Goal: Information Seeking & Learning: Compare options

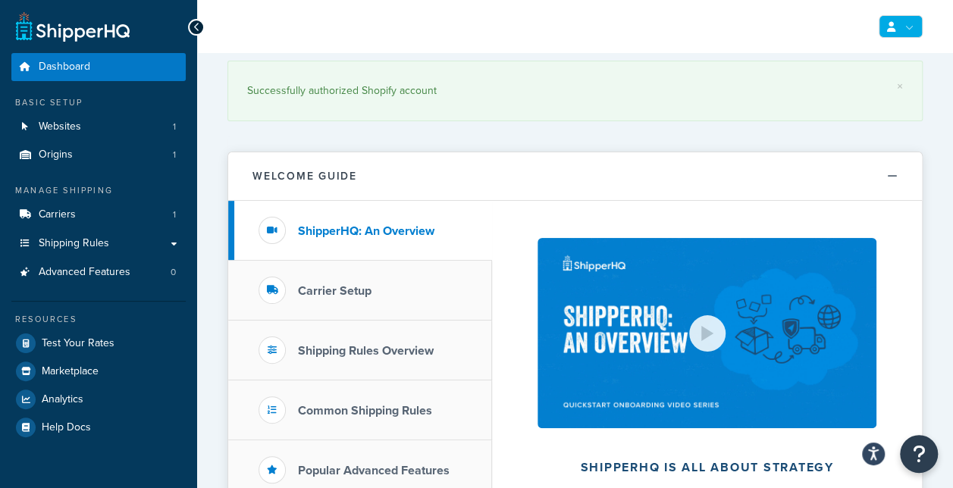
click at [903, 27] on link at bounding box center [900, 26] width 44 height 23
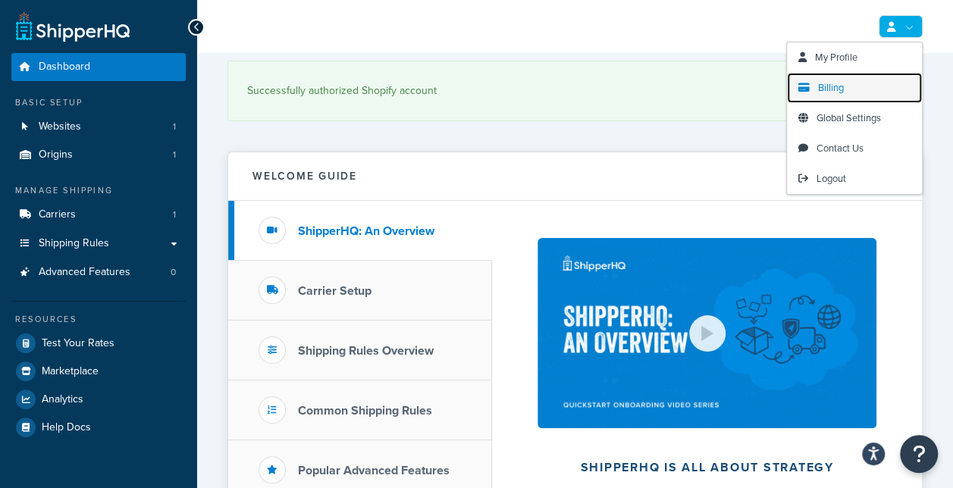
click at [821, 85] on span "Billing" at bounding box center [831, 87] width 26 height 14
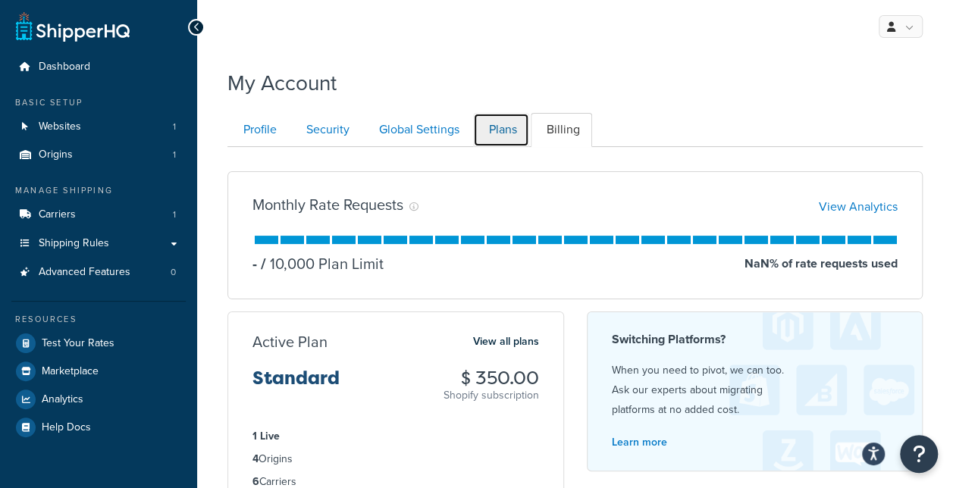
click at [491, 141] on link "Plans" at bounding box center [501, 130] width 56 height 34
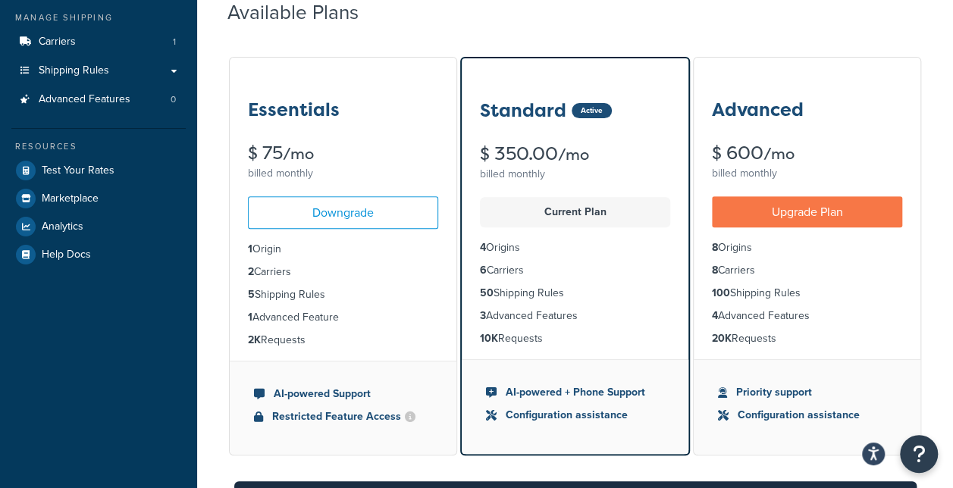
scroll to position [179, 0]
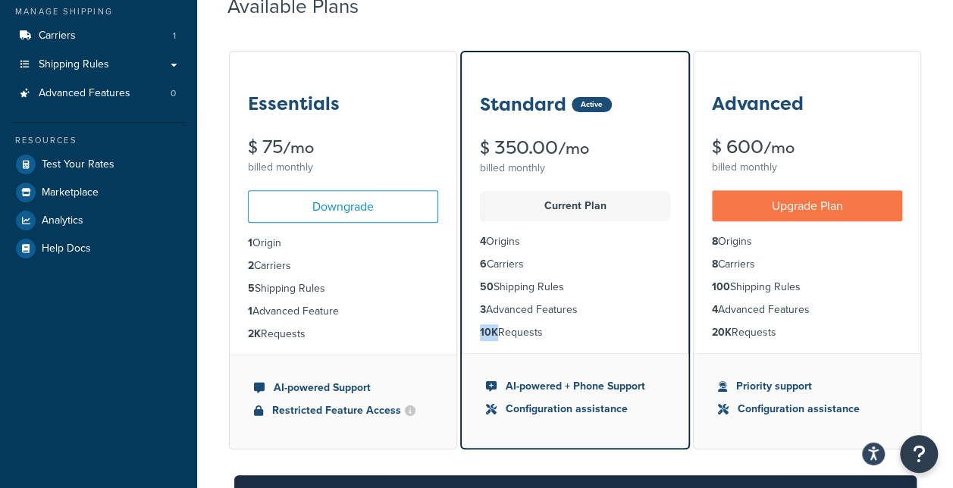
drag, startPoint x: 475, startPoint y: 327, endPoint x: 495, endPoint y: 332, distance: 20.2
click at [495, 332] on ul "4 Origins 6 Carriers 50 Shipping Rules 3 Advanced Features 10K Requests" at bounding box center [575, 287] width 227 height 132
click at [494, 333] on strong "10K" at bounding box center [489, 332] width 18 height 16
drag, startPoint x: 493, startPoint y: 142, endPoint x: 558, endPoint y: 142, distance: 65.2
click at [558, 142] on div "$ 350.00 /mo" at bounding box center [575, 148] width 190 height 19
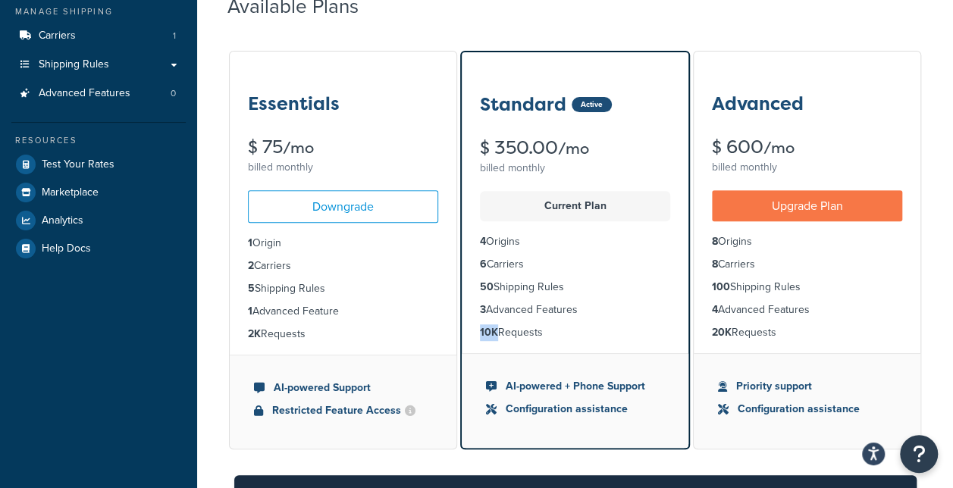
drag, startPoint x: 714, startPoint y: 326, endPoint x: 806, endPoint y: 322, distance: 91.8
click at [806, 322] on ul "8 Origins 8 Carriers 100 Shipping Rules 4 Advanced Features 20K Requests" at bounding box center [806, 287] width 227 height 132
drag, startPoint x: 249, startPoint y: 98, endPoint x: 355, endPoint y: 343, distance: 267.2
click at [355, 343] on div "Essentials $ 75 /mo billed monthly Downgrade 1 Origin 2 Carriers 5 Shipping Rul…" at bounding box center [343, 250] width 228 height 399
drag, startPoint x: 355, startPoint y: 343, endPoint x: 307, endPoint y: 336, distance: 48.2
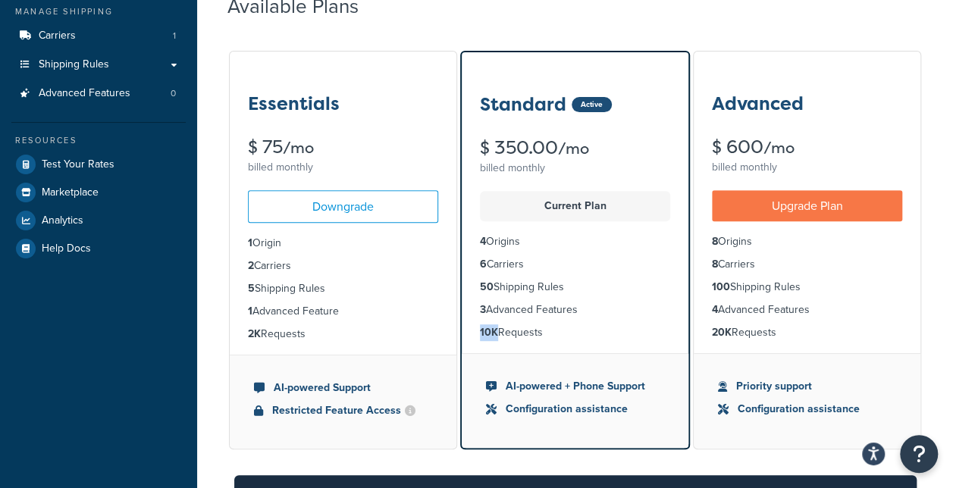
click at [307, 336] on li "2K Requests" at bounding box center [343, 334] width 190 height 17
drag, startPoint x: 247, startPoint y: 334, endPoint x: 320, endPoint y: 333, distance: 72.8
click at [320, 333] on li "2K Requests" at bounding box center [343, 334] width 190 height 17
drag, startPoint x: 320, startPoint y: 333, endPoint x: 315, endPoint y: 324, distance: 10.2
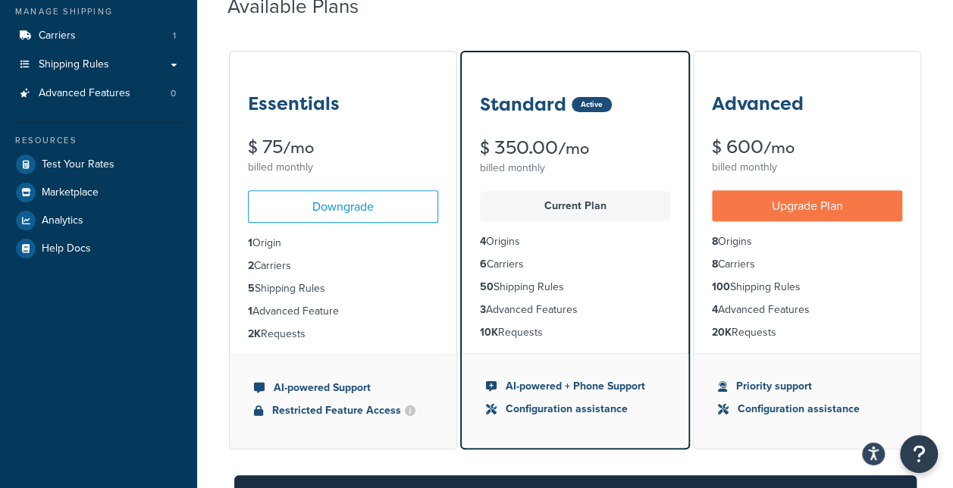
click at [315, 326] on li "2K Requests" at bounding box center [343, 334] width 190 height 17
click at [259, 132] on div "Essentials $ 75 /mo billed monthly" at bounding box center [343, 115] width 227 height 127
